Goal: Find specific page/section: Find specific page/section

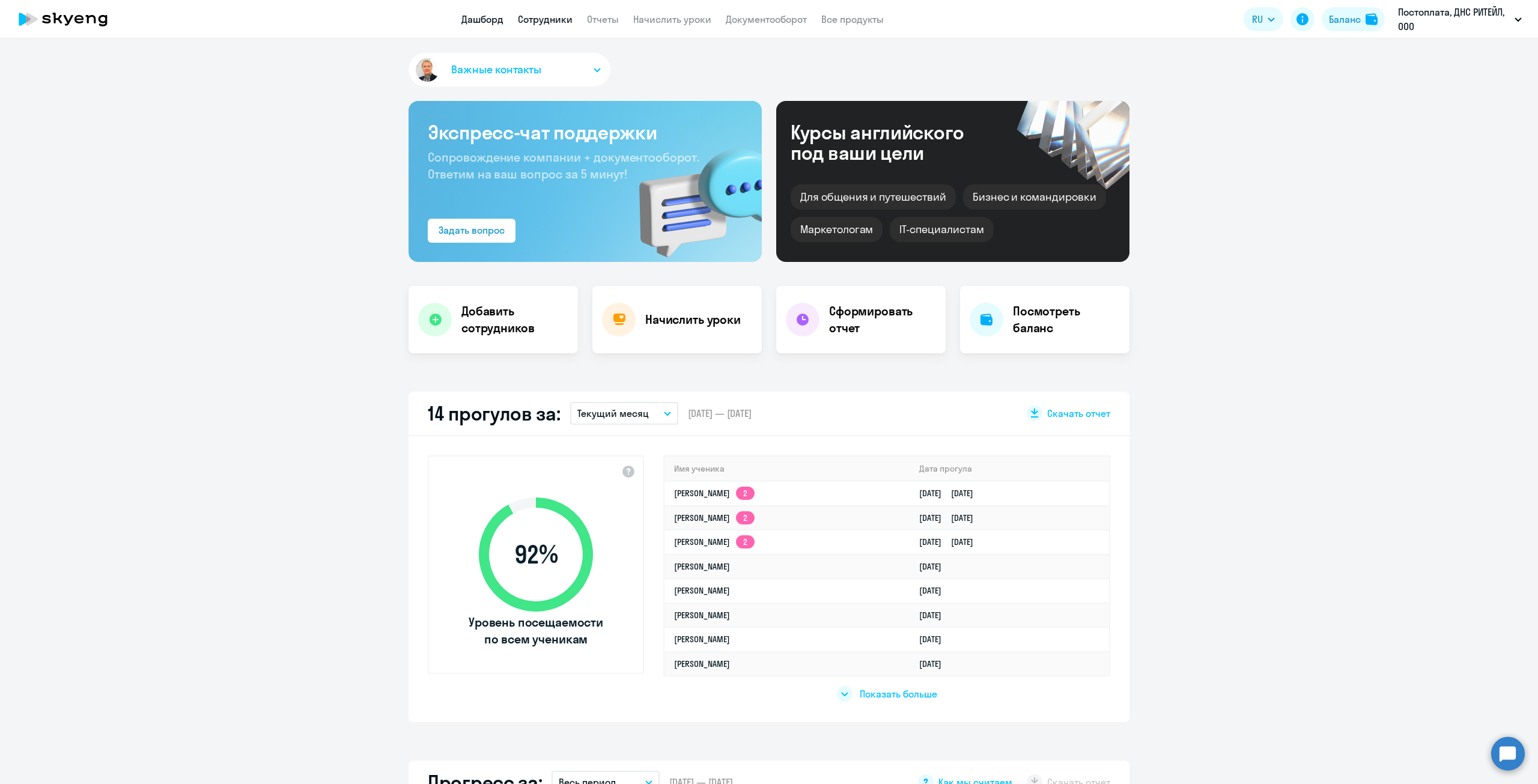
click at [538, 22] on link "Сотрудники" at bounding box center [545, 18] width 55 height 12
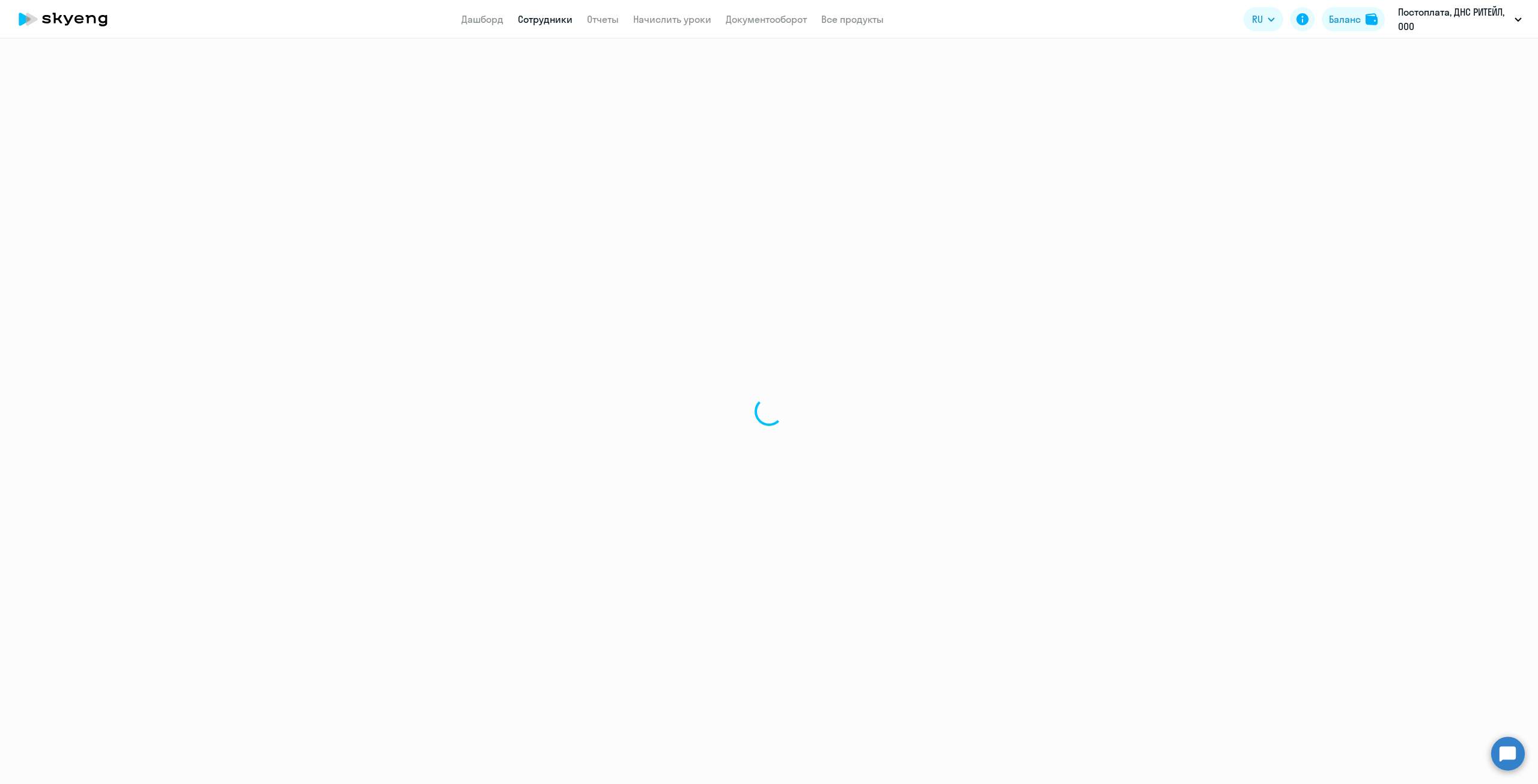
select select "30"
